Goal: Task Accomplishment & Management: Use online tool/utility

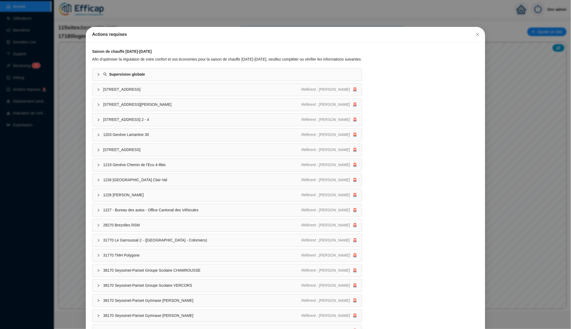
click at [117, 24] on div "Actions requises Saison de chauffe [DATE]-[DATE] Afin d'optimiser la régulation…" at bounding box center [285, 164] width 571 height 329
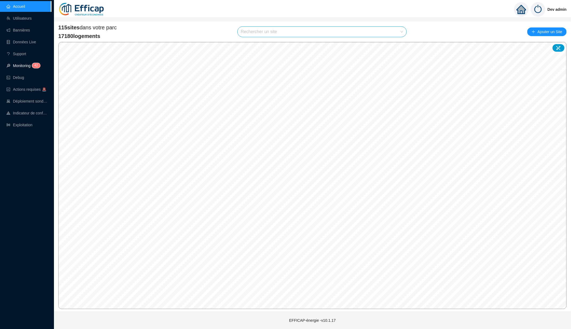
click at [20, 67] on link "Monitoring 4 2" at bounding box center [22, 66] width 32 height 4
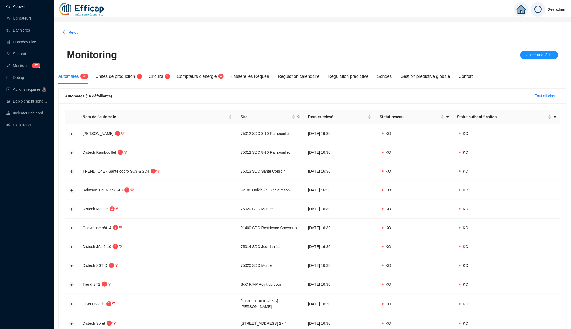
click at [12, 7] on link "Accueil" at bounding box center [15, 6] width 19 height 4
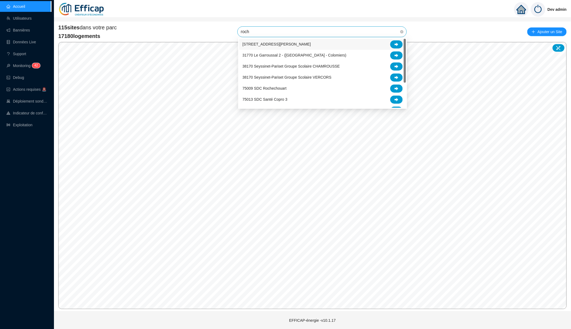
type input "roche"
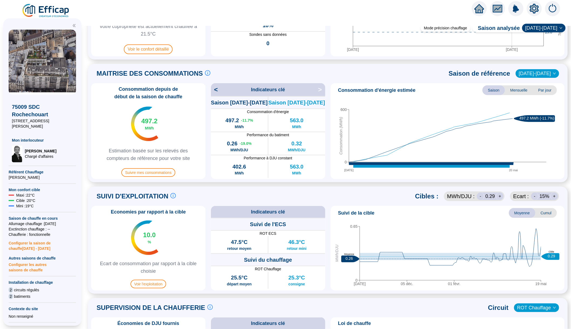
scroll to position [94, 0]
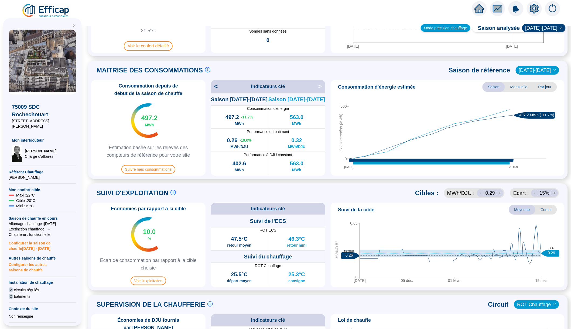
click at [455, 25] on div "Mode précision chauffage" at bounding box center [446, 28] width 50 height 8
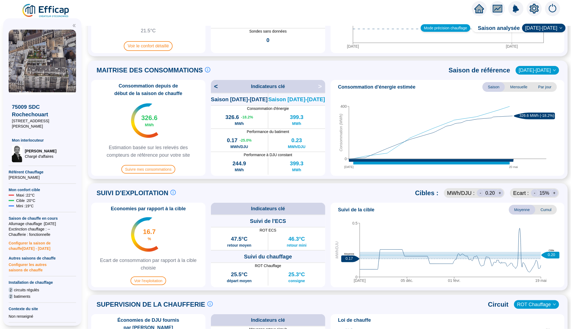
click at [453, 27] on div "Mode précision chauffage" at bounding box center [446, 28] width 50 height 8
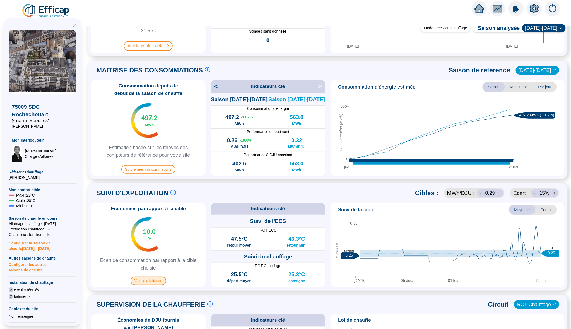
click at [157, 282] on span "Voir l'exploitation" at bounding box center [148, 281] width 36 height 9
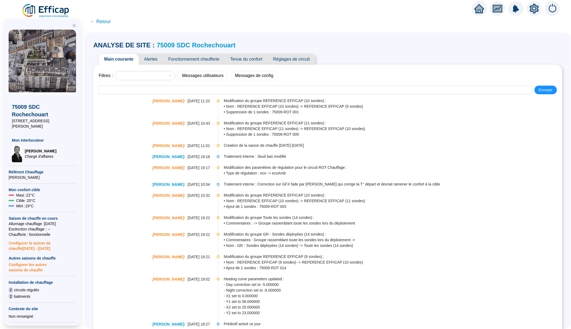
click at [151, 58] on span "Alertes" at bounding box center [151, 59] width 24 height 11
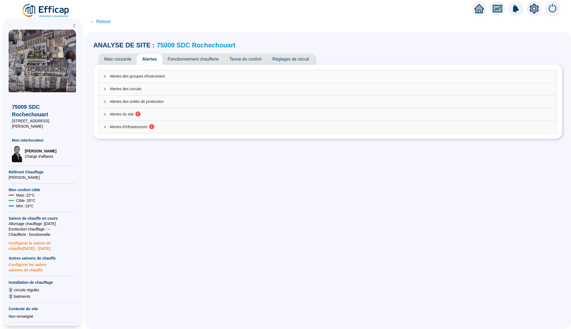
click at [126, 114] on span "Alertes du site 2" at bounding box center [331, 115] width 442 height 6
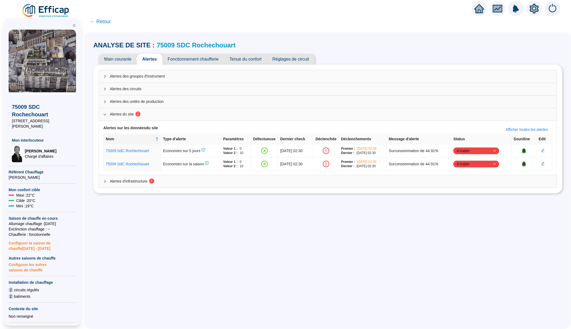
click at [497, 187] on div "Alertes d'infrastructure 1" at bounding box center [327, 181] width 457 height 12
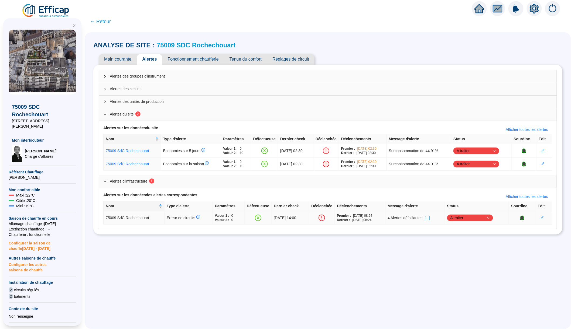
click at [430, 219] on span "[...]" at bounding box center [427, 218] width 5 height 6
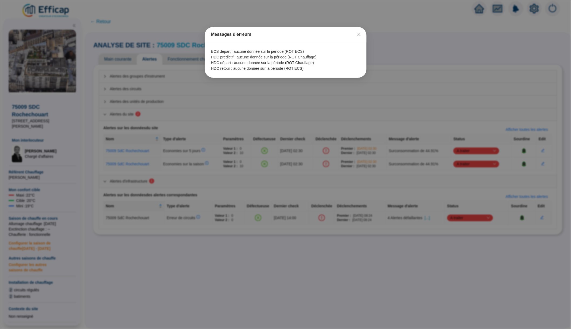
click at [300, 89] on div "Messages d'erreurs ECS départ : aucune donnée sur la période (ROT ECS) HDC préd…" at bounding box center [285, 164] width 571 height 329
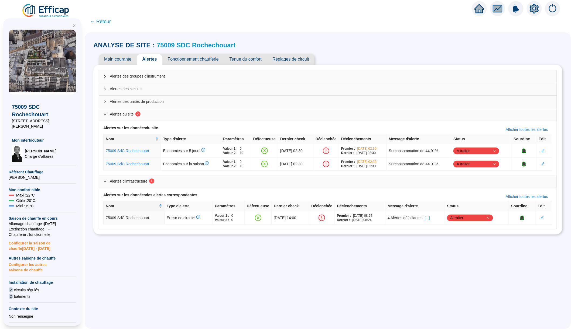
click at [139, 90] on span "Alertes des circuits" at bounding box center [331, 89] width 442 height 6
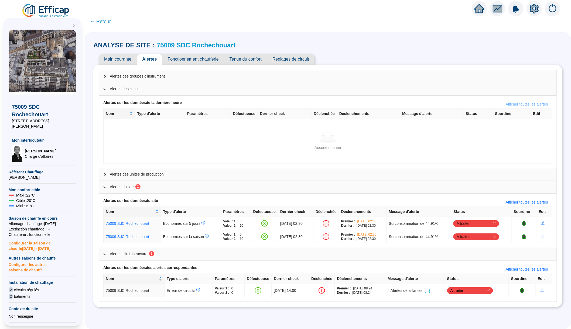
click at [505, 103] on span "Afficher toutes les alertes" at bounding box center [526, 105] width 42 height 6
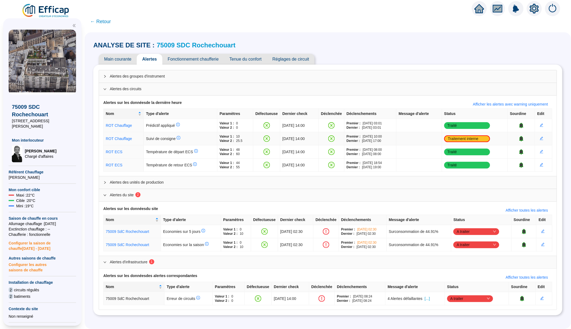
click at [464, 139] on td "Traitement interne" at bounding box center [475, 138] width 66 height 13
click at [472, 140] on td "Traitement interne" at bounding box center [475, 138] width 66 height 13
click at [495, 139] on td "Traitement interne" at bounding box center [475, 138] width 66 height 13
click at [496, 125] on td "Traité" at bounding box center [475, 125] width 66 height 13
click at [496, 139] on td "Traitement interne" at bounding box center [475, 138] width 66 height 13
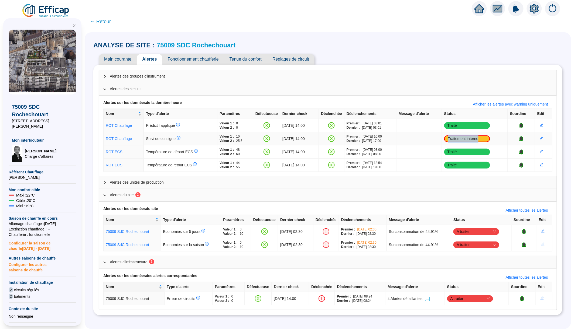
drag, startPoint x: 496, startPoint y: 139, endPoint x: 469, endPoint y: 139, distance: 27.2
click at [469, 139] on td "Traitement interne" at bounding box center [475, 138] width 66 height 13
click at [466, 140] on td "Traitement interne" at bounding box center [475, 138] width 66 height 13
drag, startPoint x: 466, startPoint y: 140, endPoint x: 493, endPoint y: 137, distance: 27.9
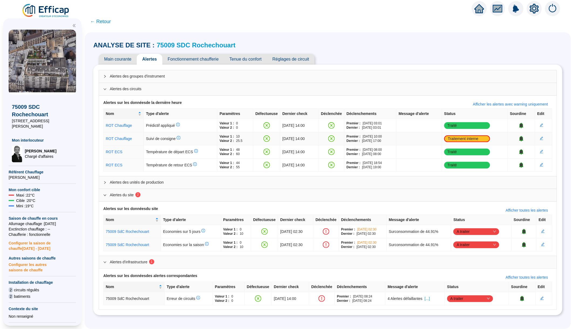
click at [493, 137] on td "Traitement interne" at bounding box center [475, 138] width 66 height 13
click at [540, 137] on button "button" at bounding box center [541, 139] width 9 height 9
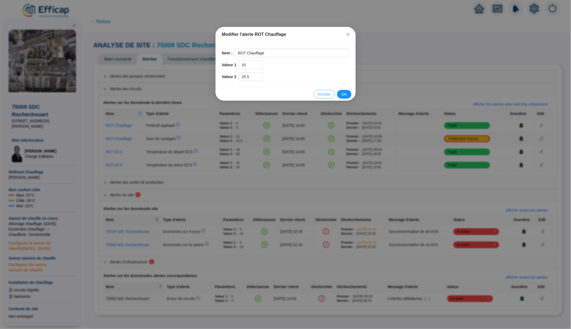
click at [324, 98] on button "Annuler" at bounding box center [324, 94] width 22 height 9
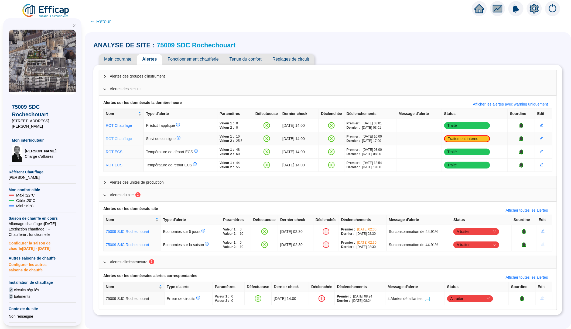
click at [120, 138] on link "ROT Chauffage" at bounding box center [119, 139] width 26 height 4
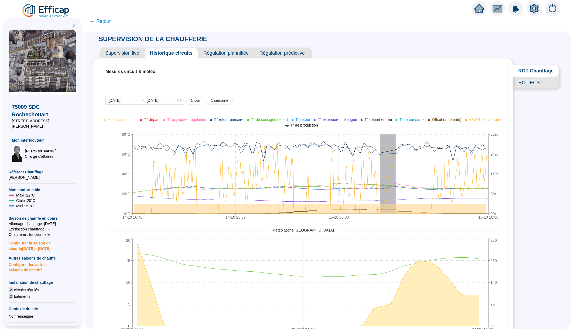
click at [106, 18] on span "← Retour" at bounding box center [100, 22] width 21 height 8
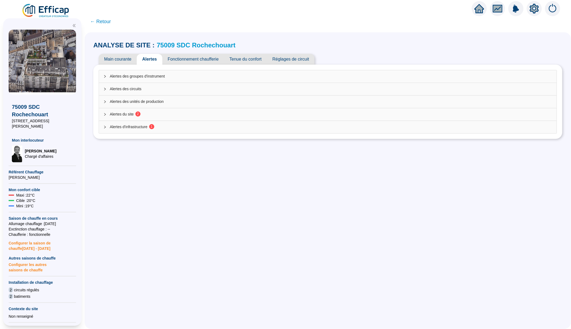
click at [148, 113] on span "Alertes du site 2" at bounding box center [331, 115] width 442 height 6
